Goal: Find specific page/section: Find specific page/section

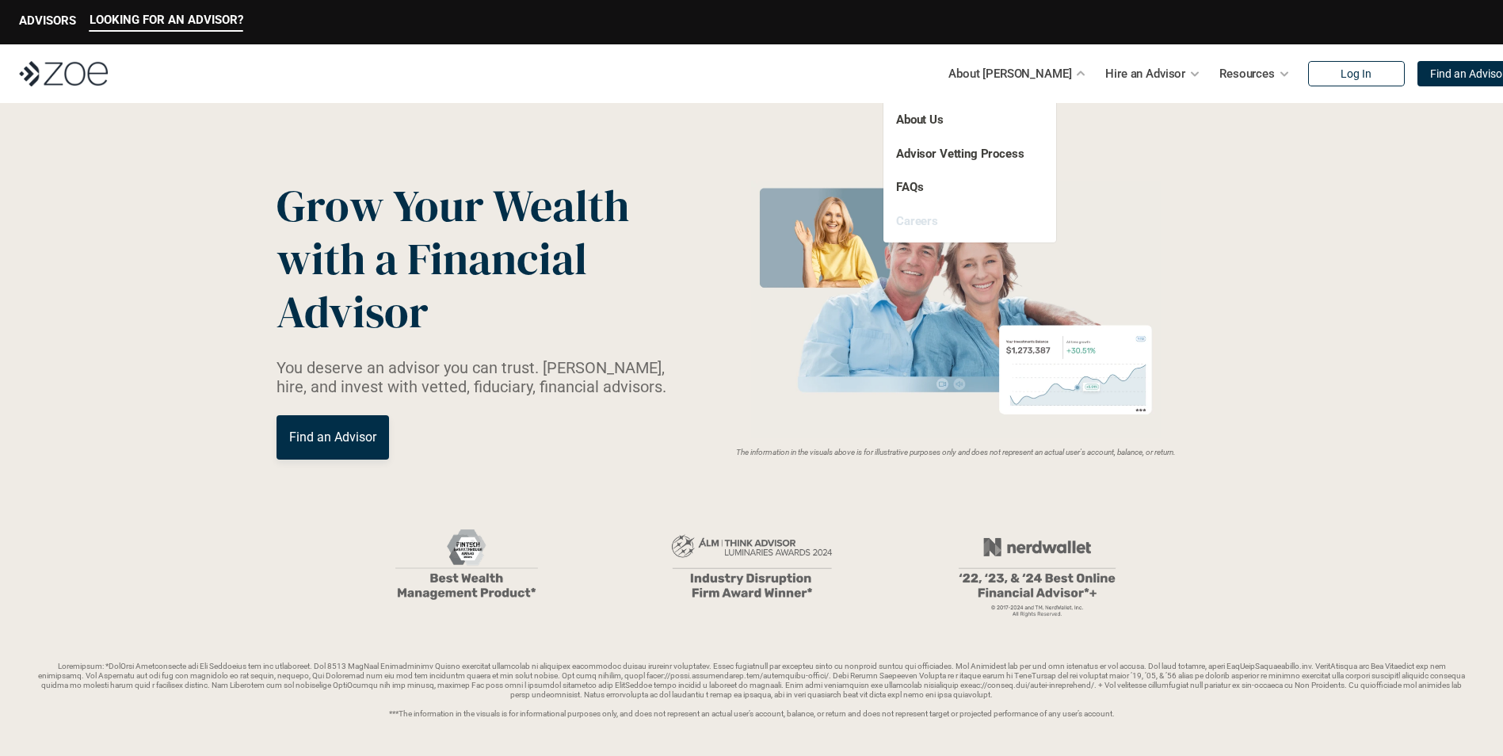
click at [932, 214] on link "Careers" at bounding box center [917, 221] width 42 height 14
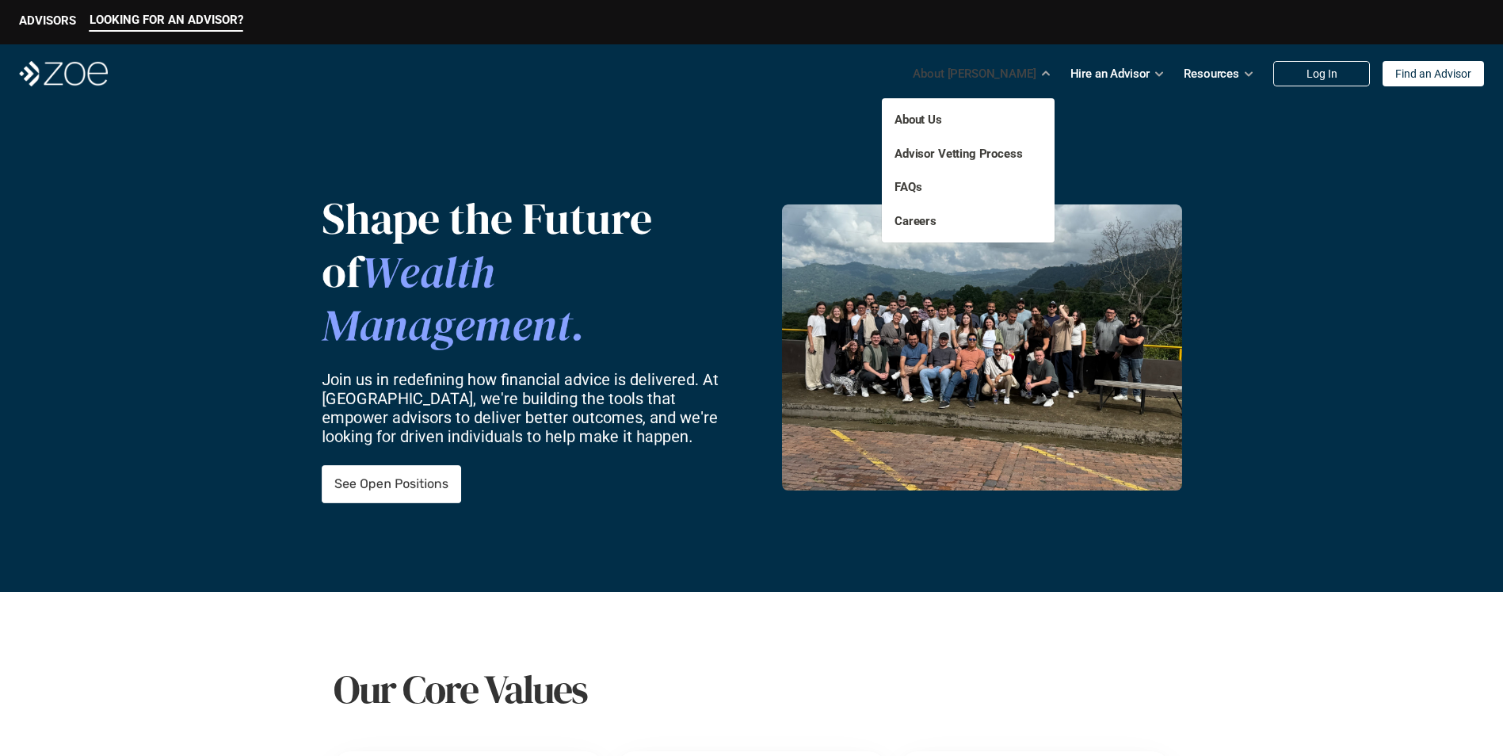
click at [947, 121] on p "About Us" at bounding box center [951, 120] width 115 height 18
click at [935, 121] on link "About Us" at bounding box center [918, 119] width 48 height 14
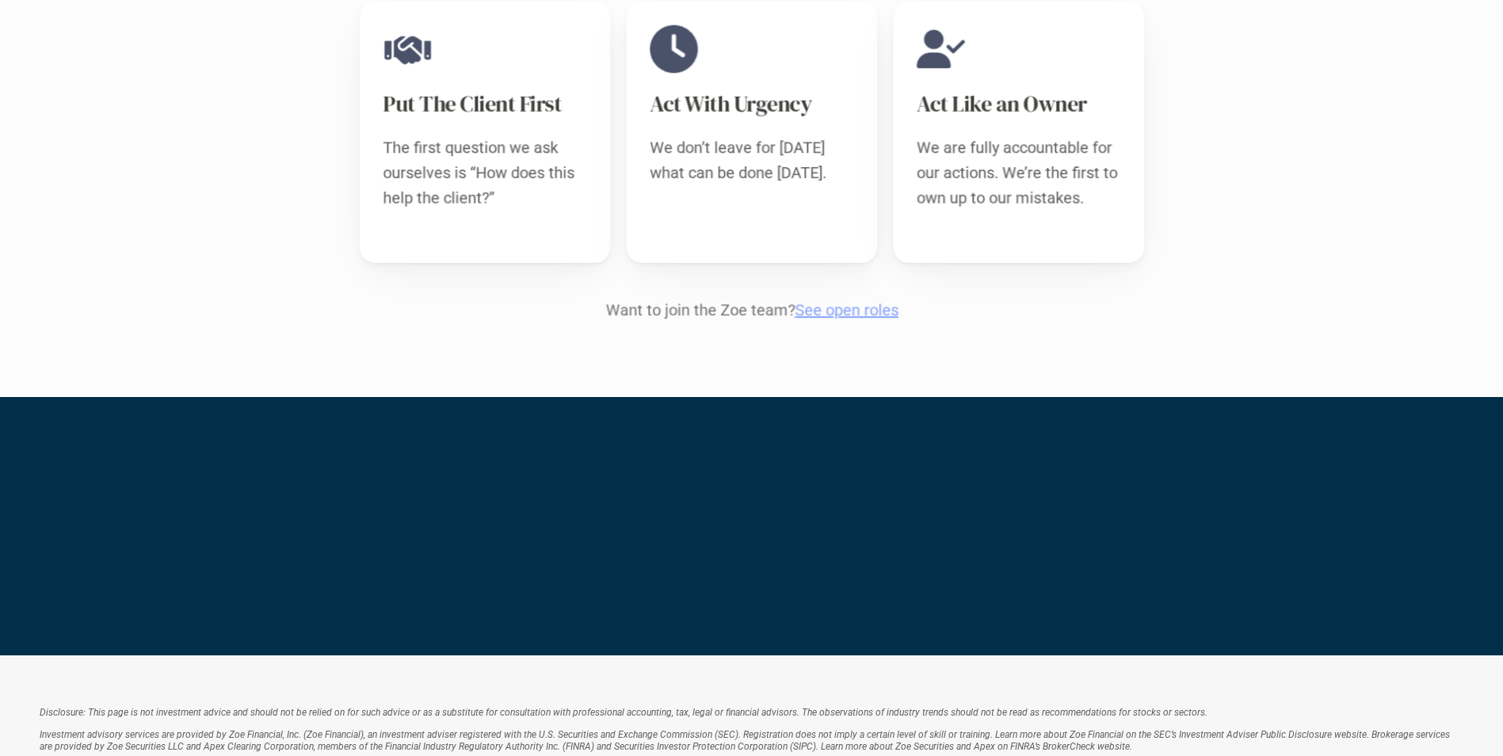
scroll to position [1941, 0]
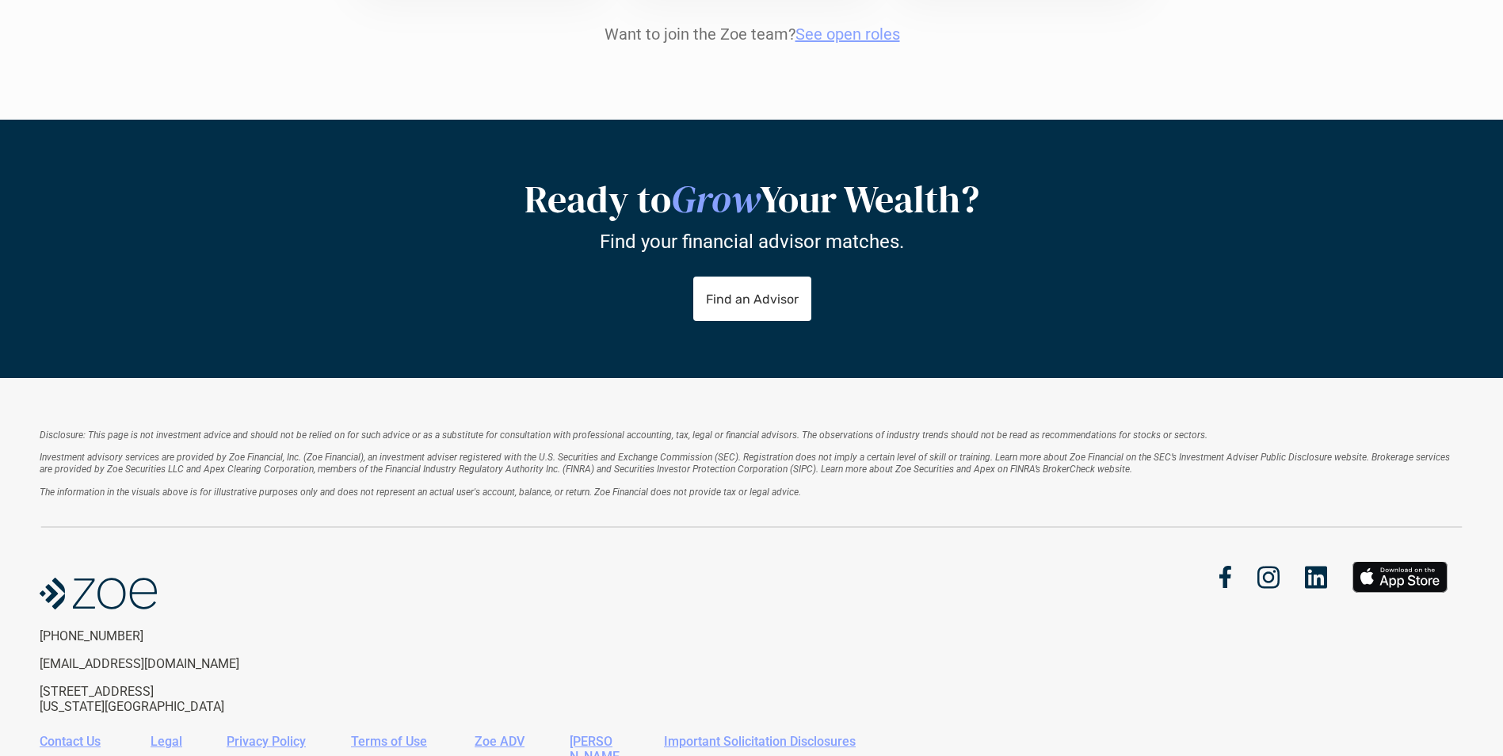
click at [1316, 566] on img at bounding box center [1316, 577] width 22 height 23
